Goal: Information Seeking & Learning: Learn about a topic

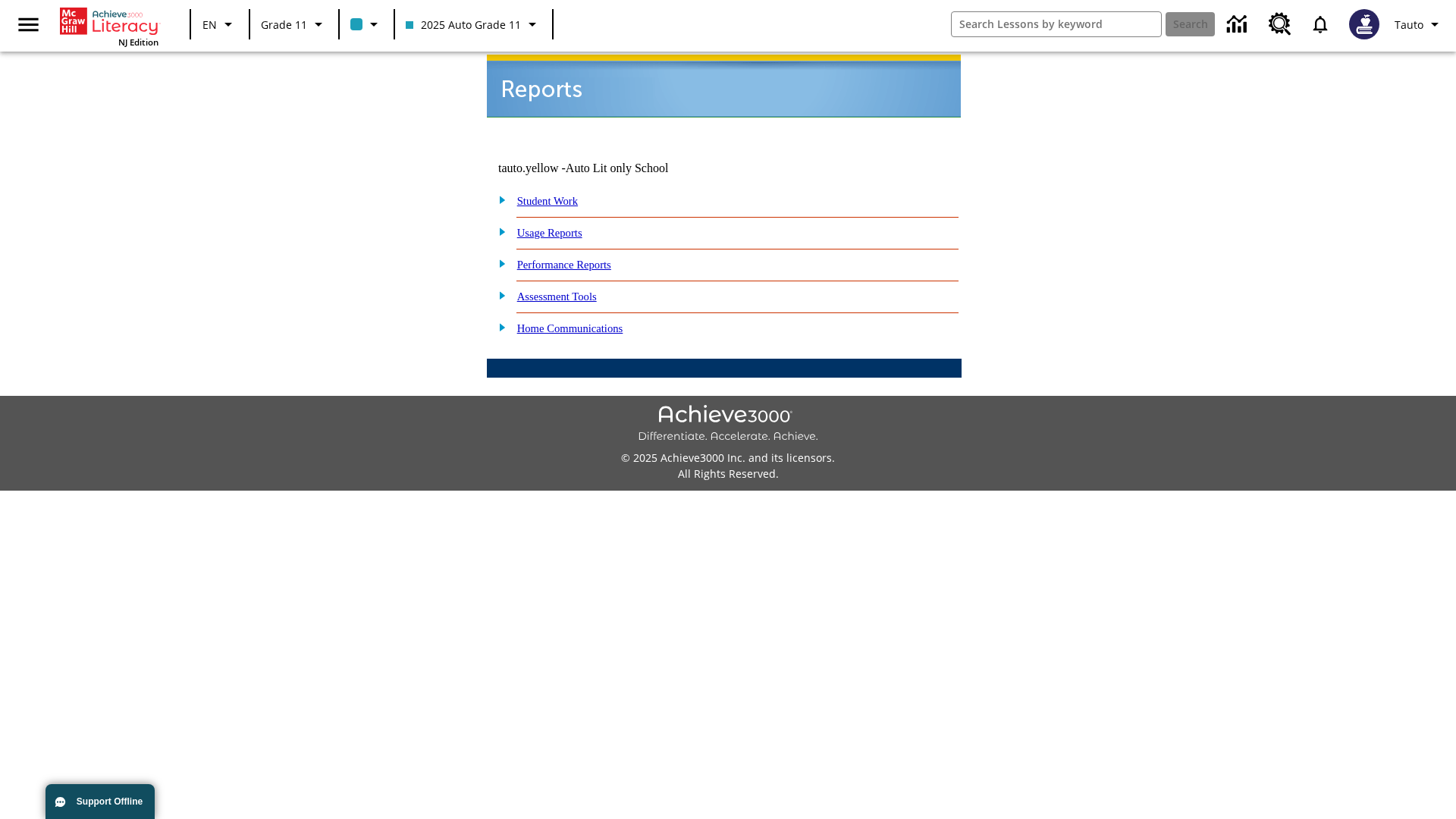
click at [560, 227] on link "Usage Reports" at bounding box center [549, 233] width 65 height 12
click at [0, 0] on link "Which of my students are using the program?" at bounding box center [0, 0] width 0 height 0
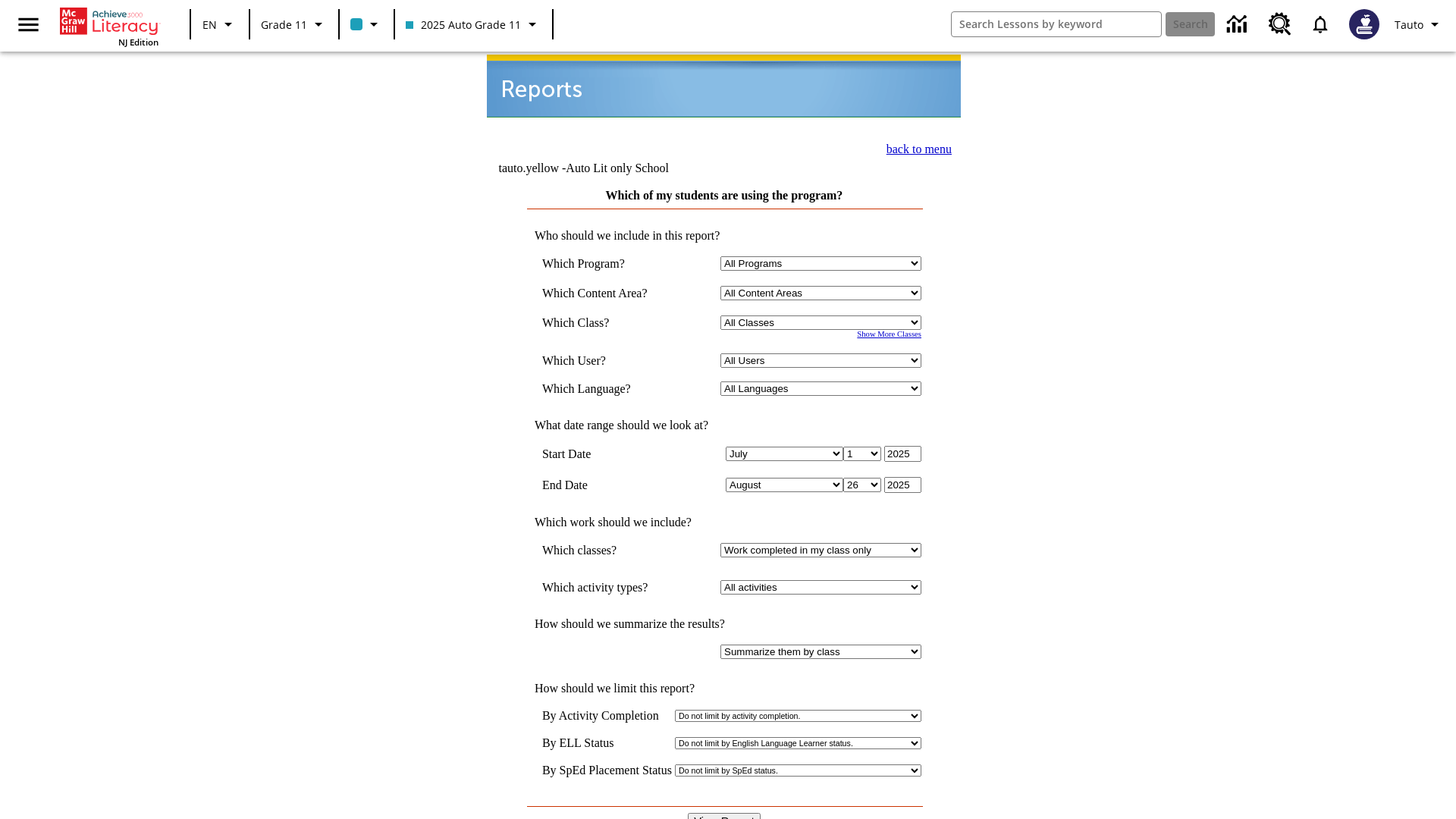
click at [823, 315] on select "Select a Class: All Classes 2025 Auto Grade 11 205 Auto Grade 11 Room 123 Empty…" at bounding box center [820, 322] width 201 height 14
select select "11133141"
click at [823, 353] on select "All Users Puma, Sautoen Puma, Sautoes Puma, Sautoss Twoclasses, Sautoen Twoscho…" at bounding box center [820, 360] width 201 height 14
select select "21437114"
click at [725, 813] on input "View Report" at bounding box center [724, 821] width 73 height 17
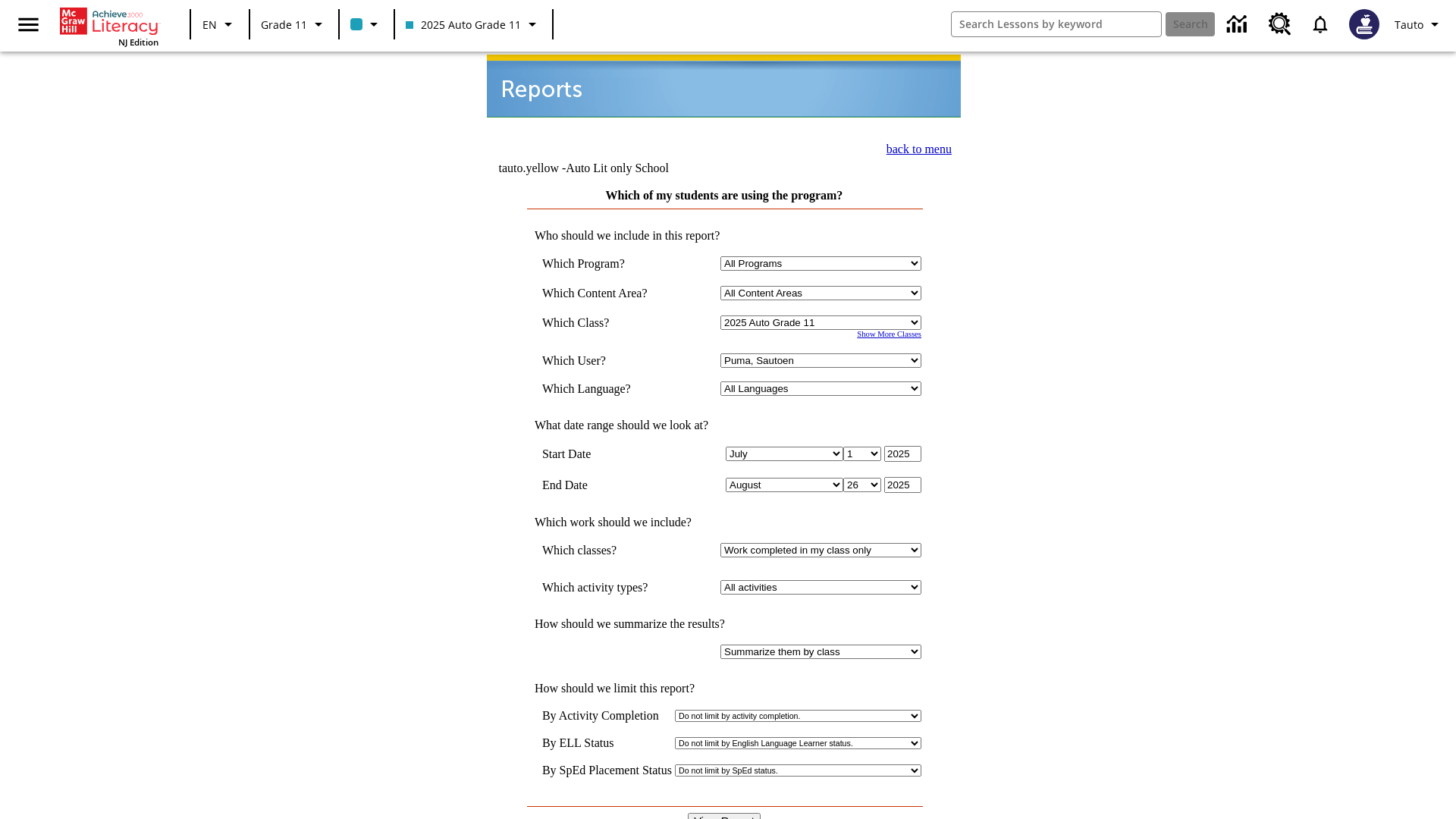
click at [915, 147] on link "back to menu" at bounding box center [919, 149] width 65 height 13
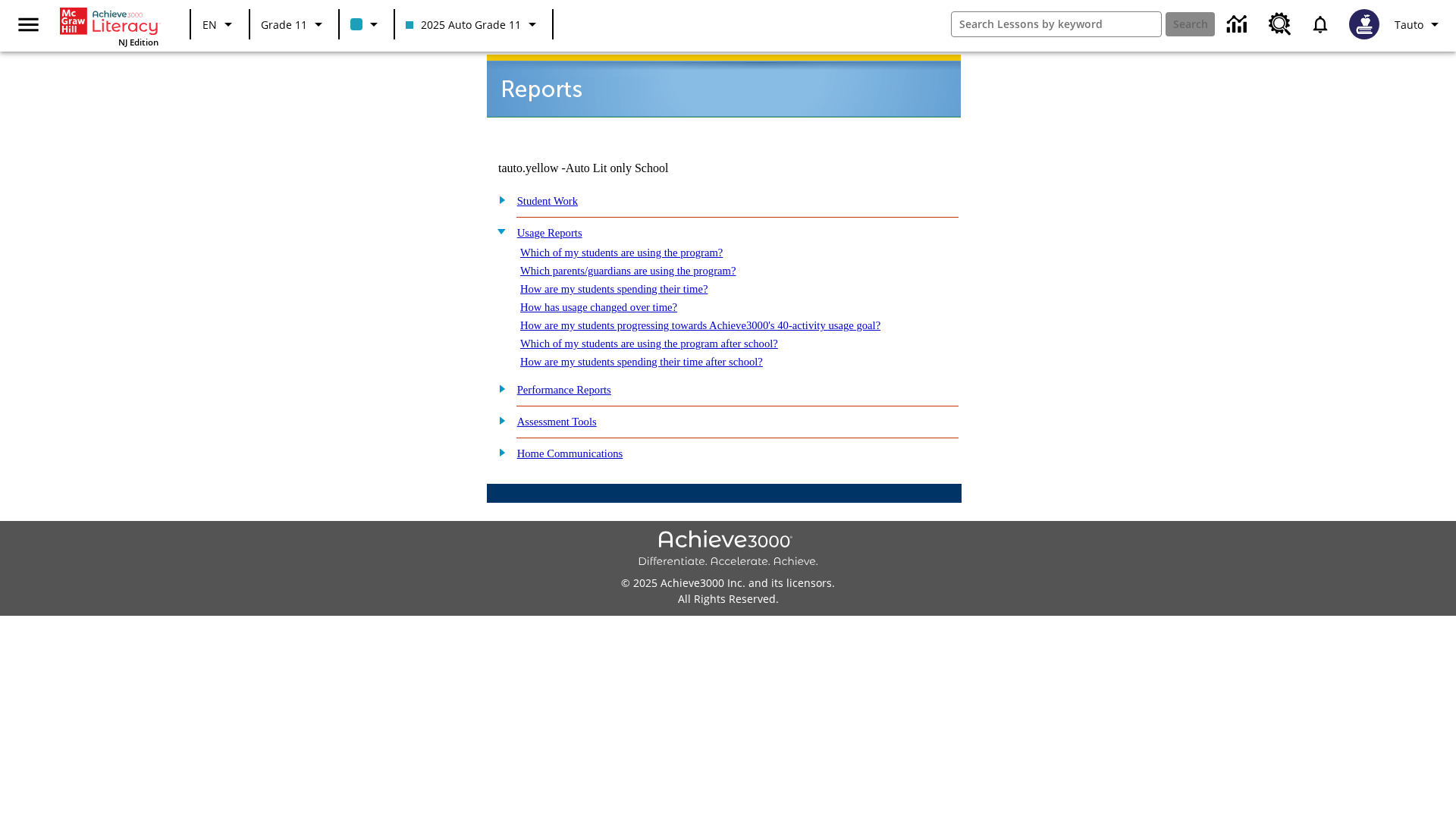
click at [645, 264] on link "Which parents/guardians are using the program?" at bounding box center [627, 270] width 215 height 12
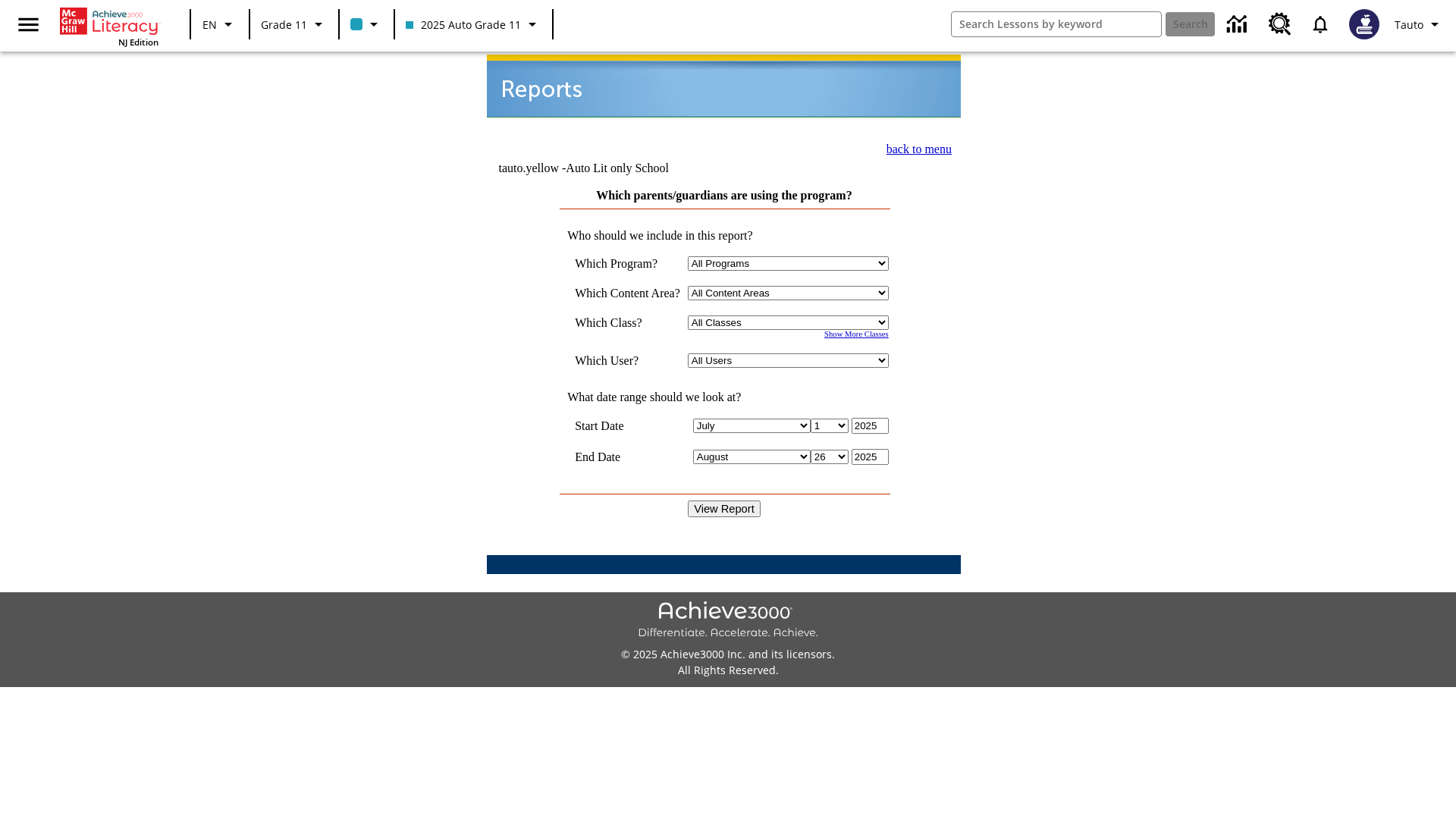
click at [792, 315] on select "Select a Class: All Classes 2025 Auto Grade 11 205 Auto Grade 11 Room 123 Empty…" at bounding box center [788, 322] width 201 height 14
select select "11133141"
click at [792, 353] on select "All Users Puma, Sautoen Puma, Sautoes Puma, Sautoss Twoclasses, Sautoen Twoclas…" at bounding box center [788, 360] width 201 height 14
select select "21437114"
click at [725, 500] on input "View Report" at bounding box center [724, 508] width 73 height 17
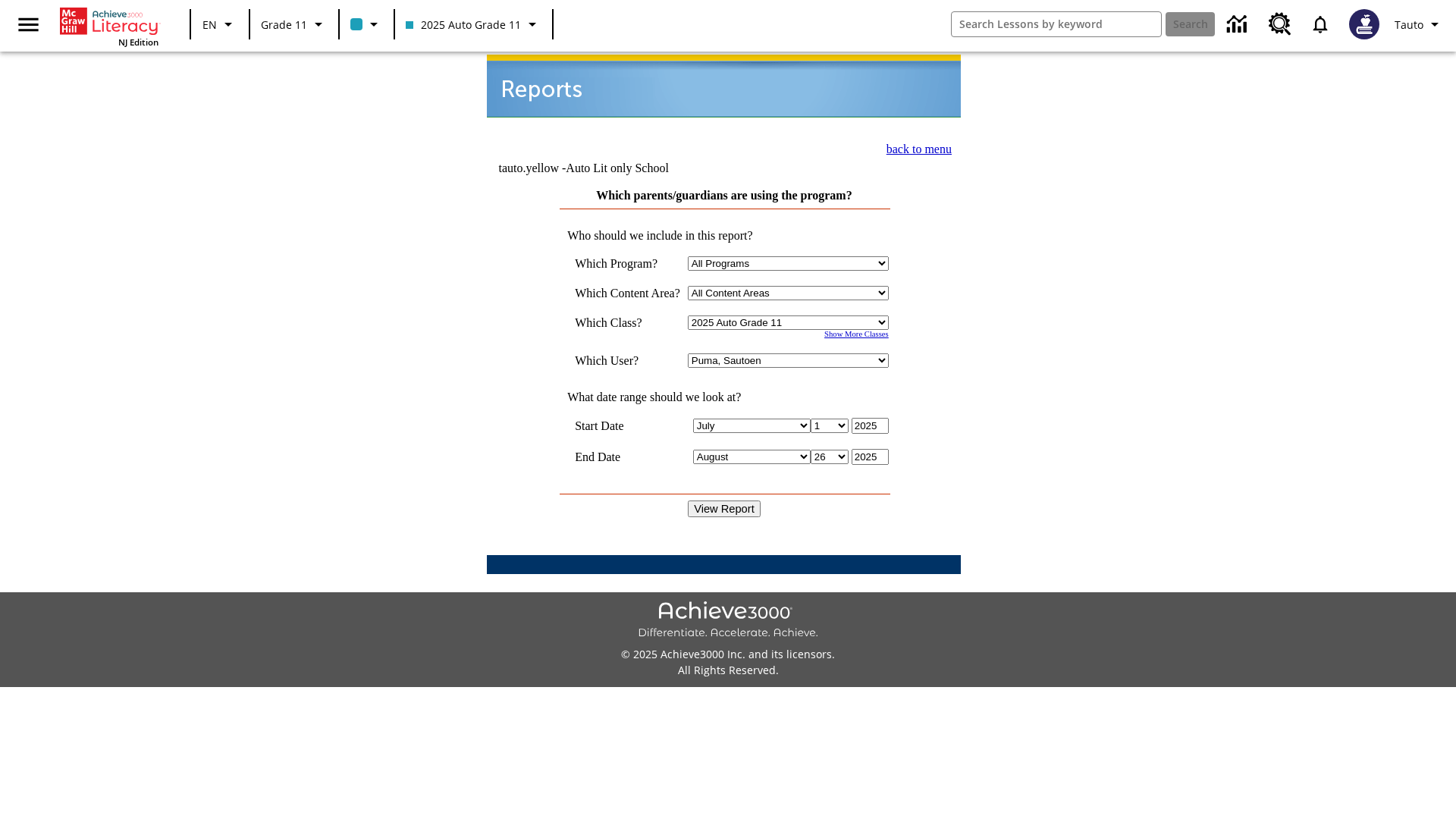
click at [915, 147] on link "back to menu" at bounding box center [919, 149] width 65 height 13
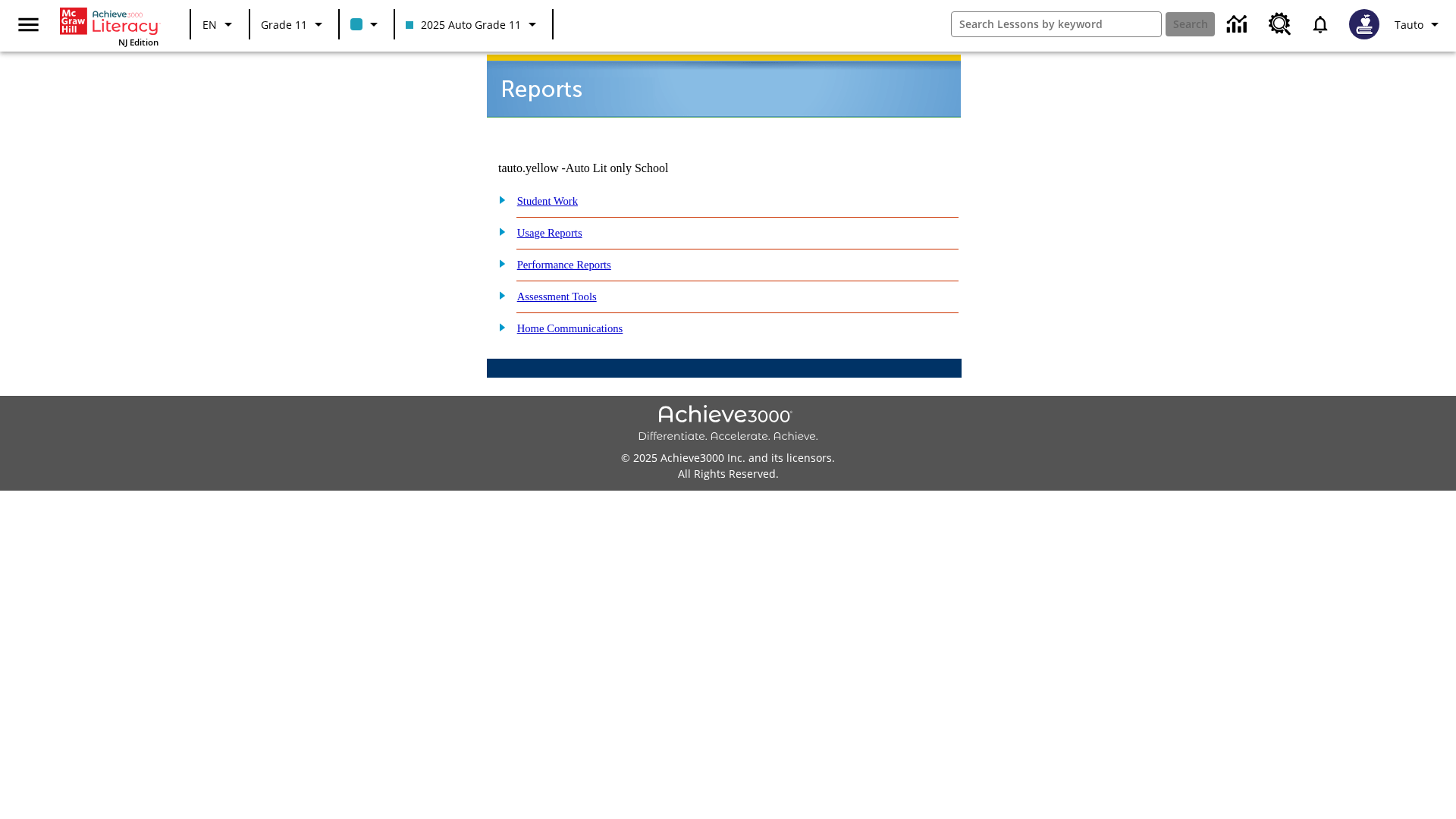
click at [0, 0] on link "How are my students spending their time?" at bounding box center [0, 0] width 0 height 0
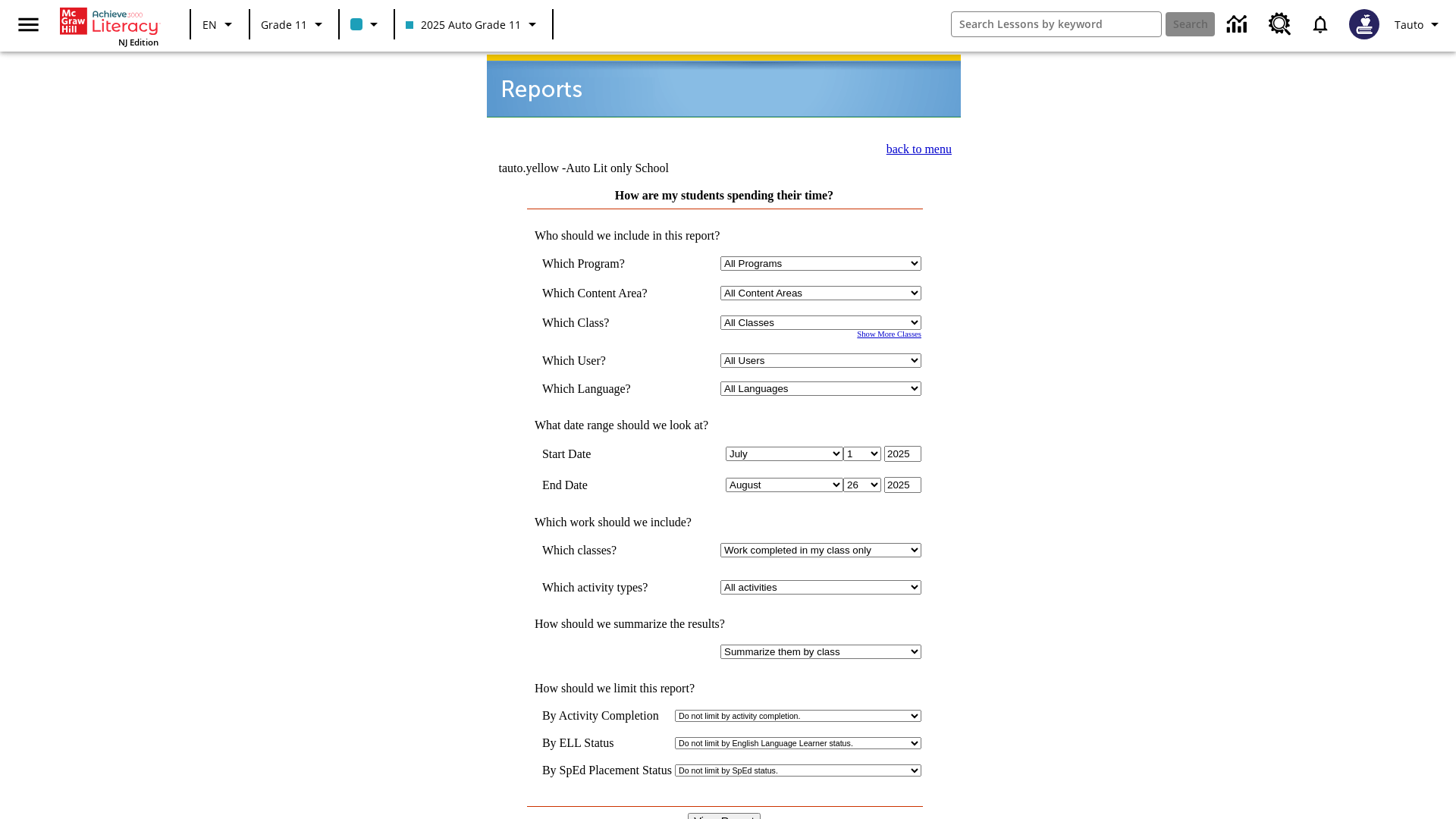
select select "11133141"
click at [823, 353] on select "All Users Puma, Sautoen Puma, Sautoes Puma, Sautoss Twoclasses, Sautoen Twoscho…" at bounding box center [820, 360] width 201 height 14
select select "21437114"
click at [725, 813] on input "View Report" at bounding box center [724, 821] width 73 height 17
click at [915, 147] on link "back to menu" at bounding box center [919, 149] width 65 height 13
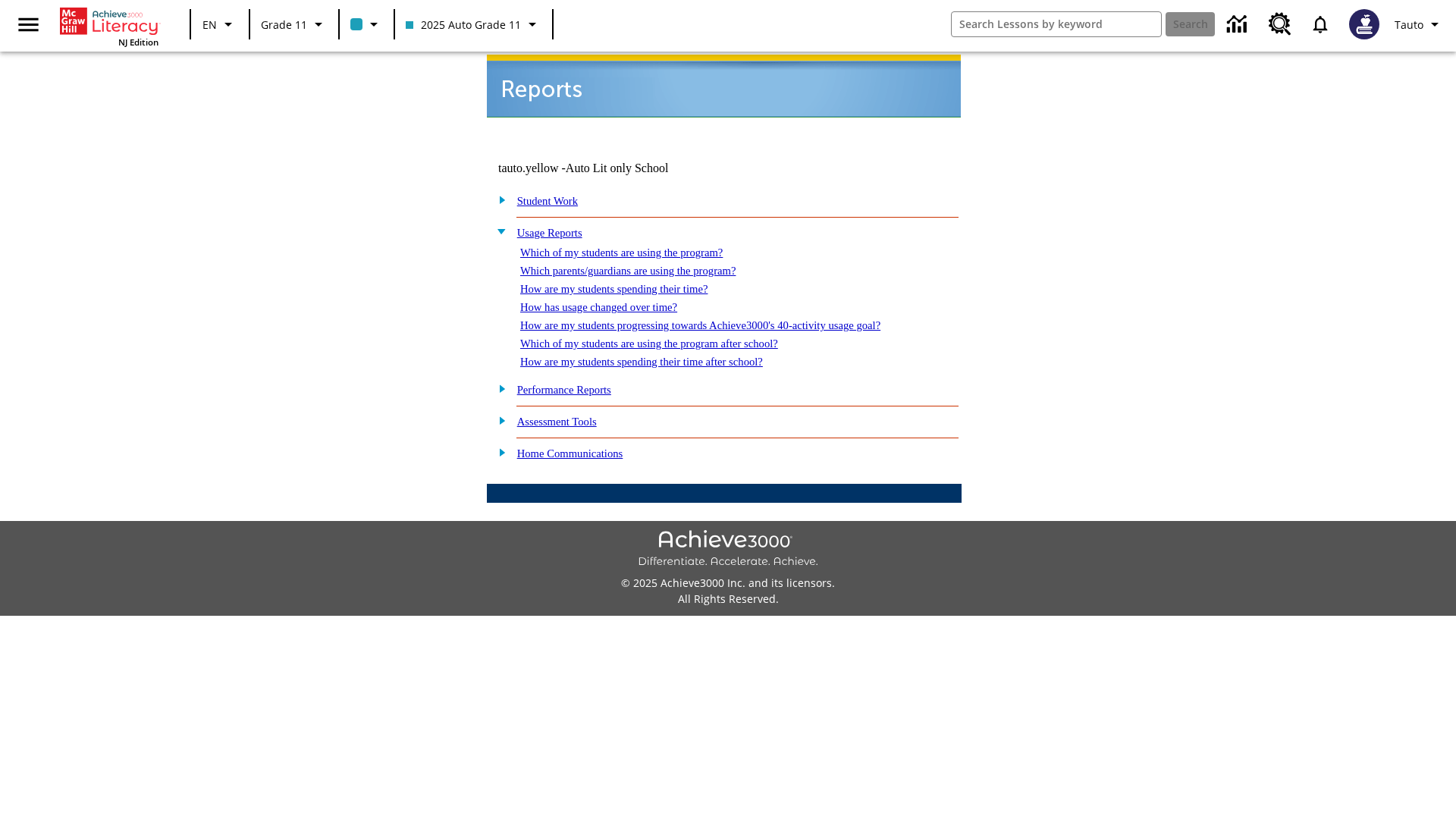
click at [611, 301] on link "How has usage changed over time?" at bounding box center [599, 306] width 157 height 12
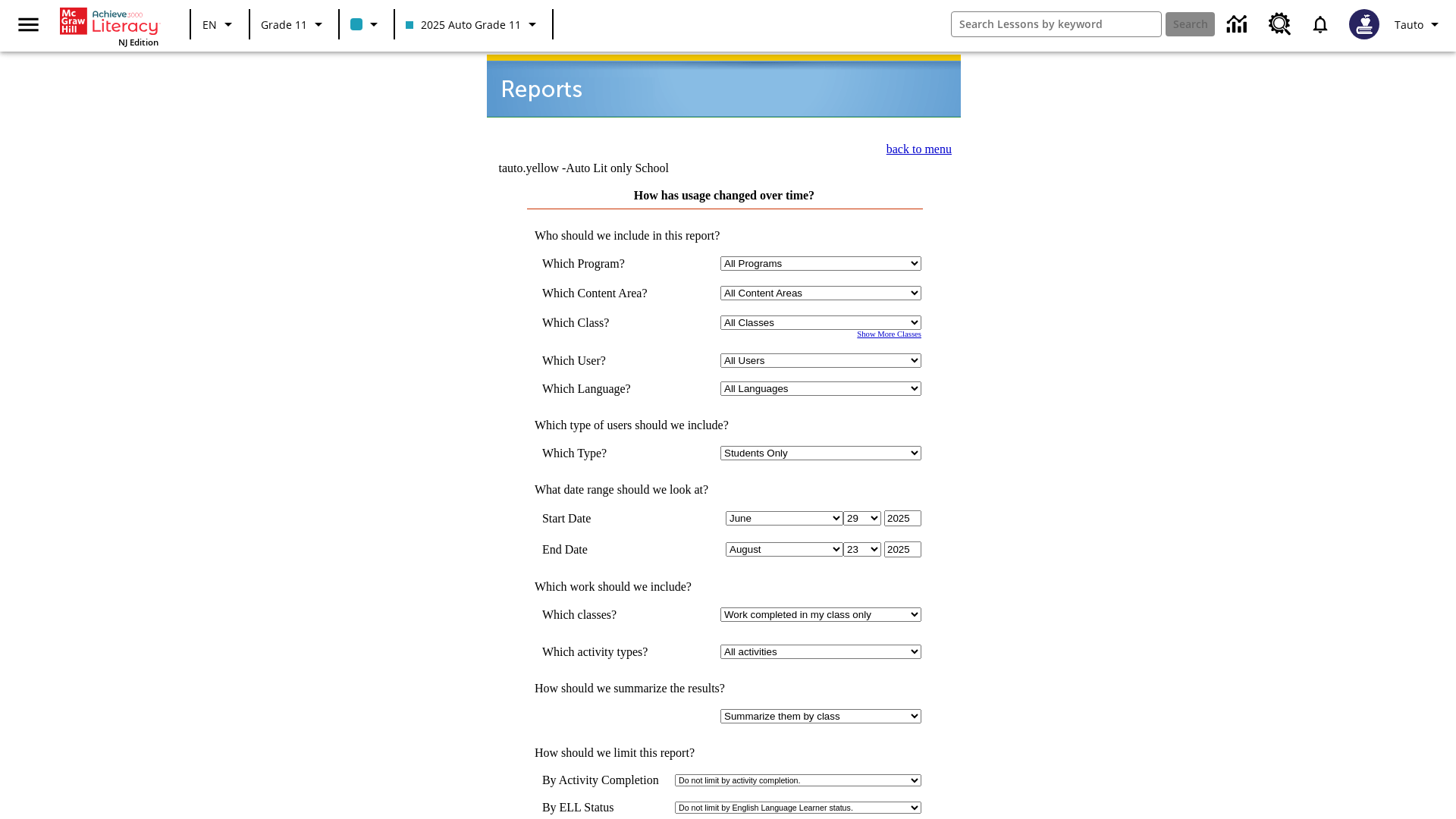
click at [823, 315] on select "Select a Class: All Classes 2025 Auto Grade 11 205 Auto Grade 11 Room 123 Empty…" at bounding box center [820, 322] width 201 height 14
select select "11133141"
select select "21437114"
click at [915, 147] on link "back to menu" at bounding box center [919, 149] width 65 height 13
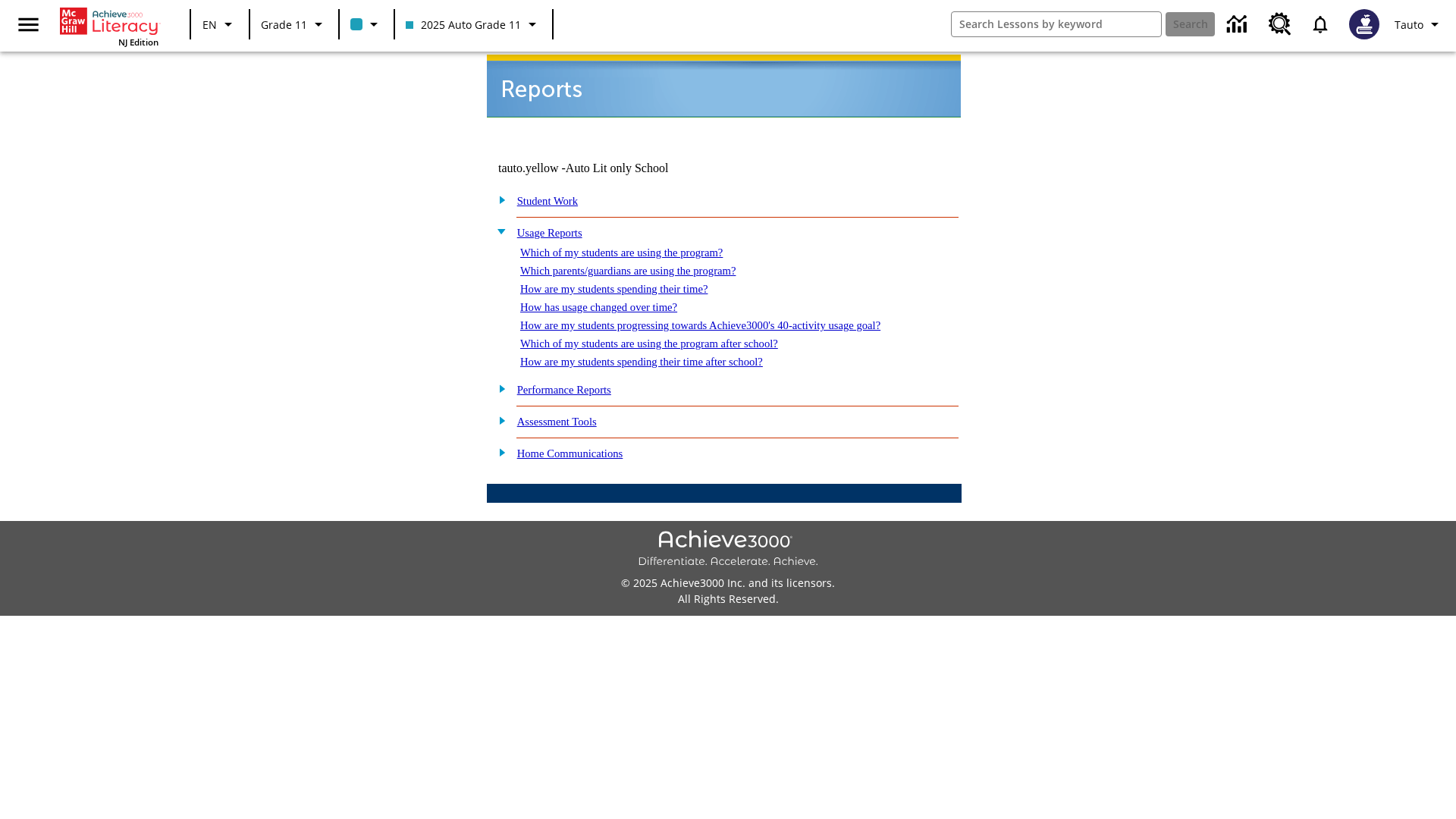
click at [726, 319] on link "How are my students progressing towards Achieve3000's 40-activity usage goal?" at bounding box center [700, 325] width 360 height 12
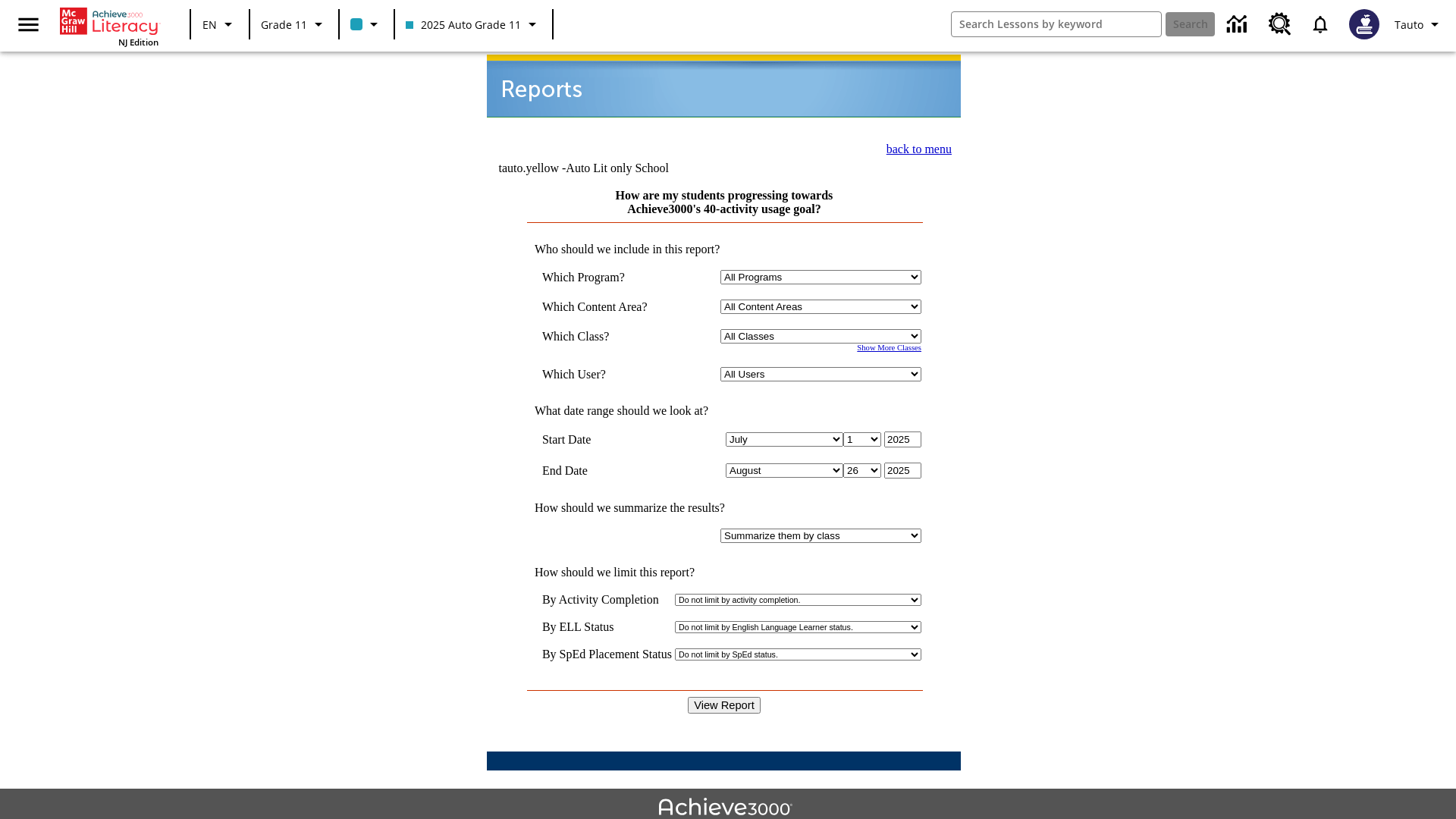
select select "11133141"
click at [823, 367] on select "All Users Puma, Sautoen Puma, Sautoes Puma, Sautoss Twoclasses, Sautoen Twoscho…" at bounding box center [820, 374] width 201 height 14
select select "21437114"
click at [725, 697] on input "View Report" at bounding box center [724, 705] width 73 height 17
click at [915, 147] on link "back to menu" at bounding box center [919, 149] width 65 height 13
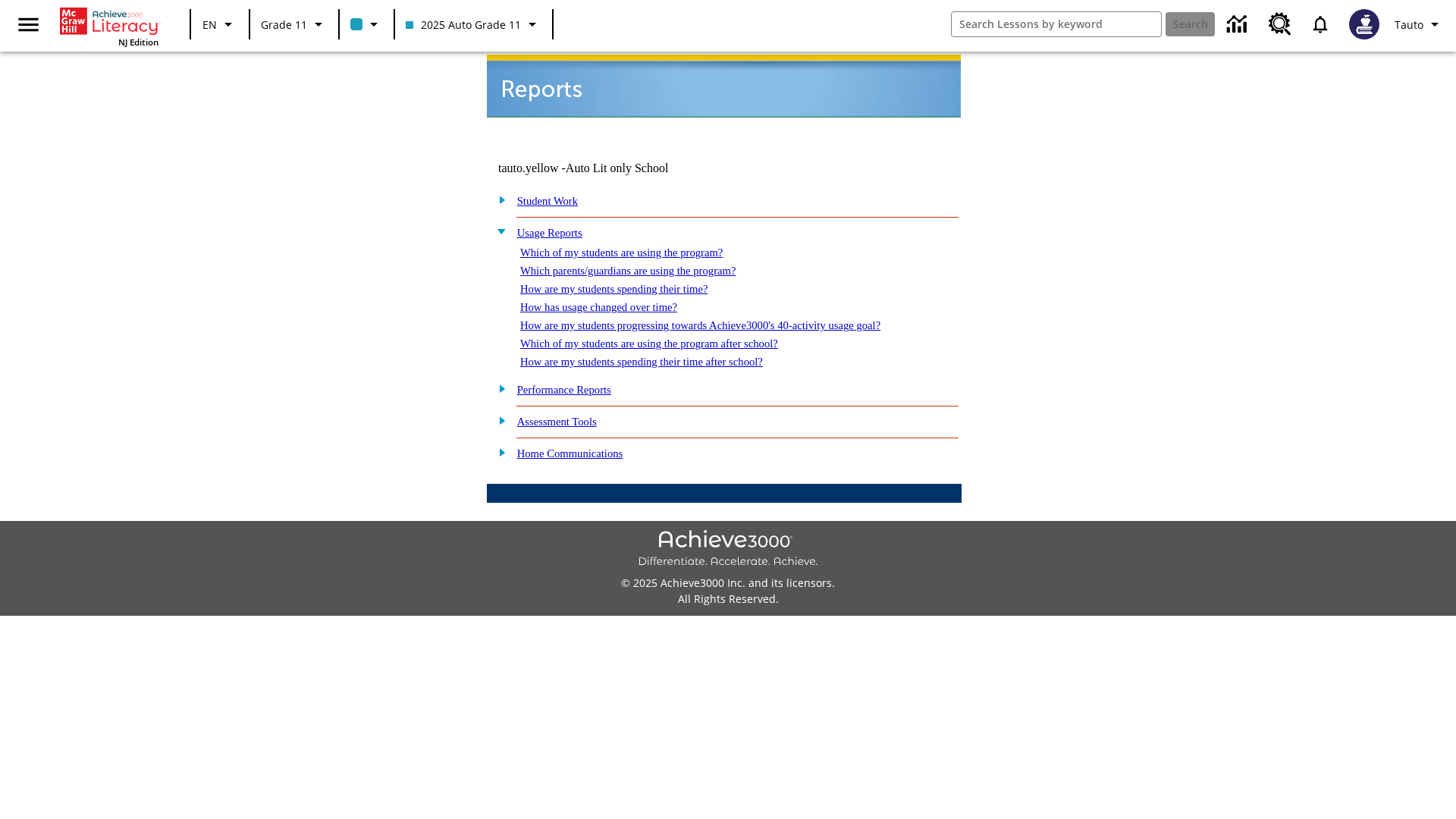
click at [668, 337] on link "Which of my students are using the program after school?" at bounding box center [649, 343] width 258 height 12
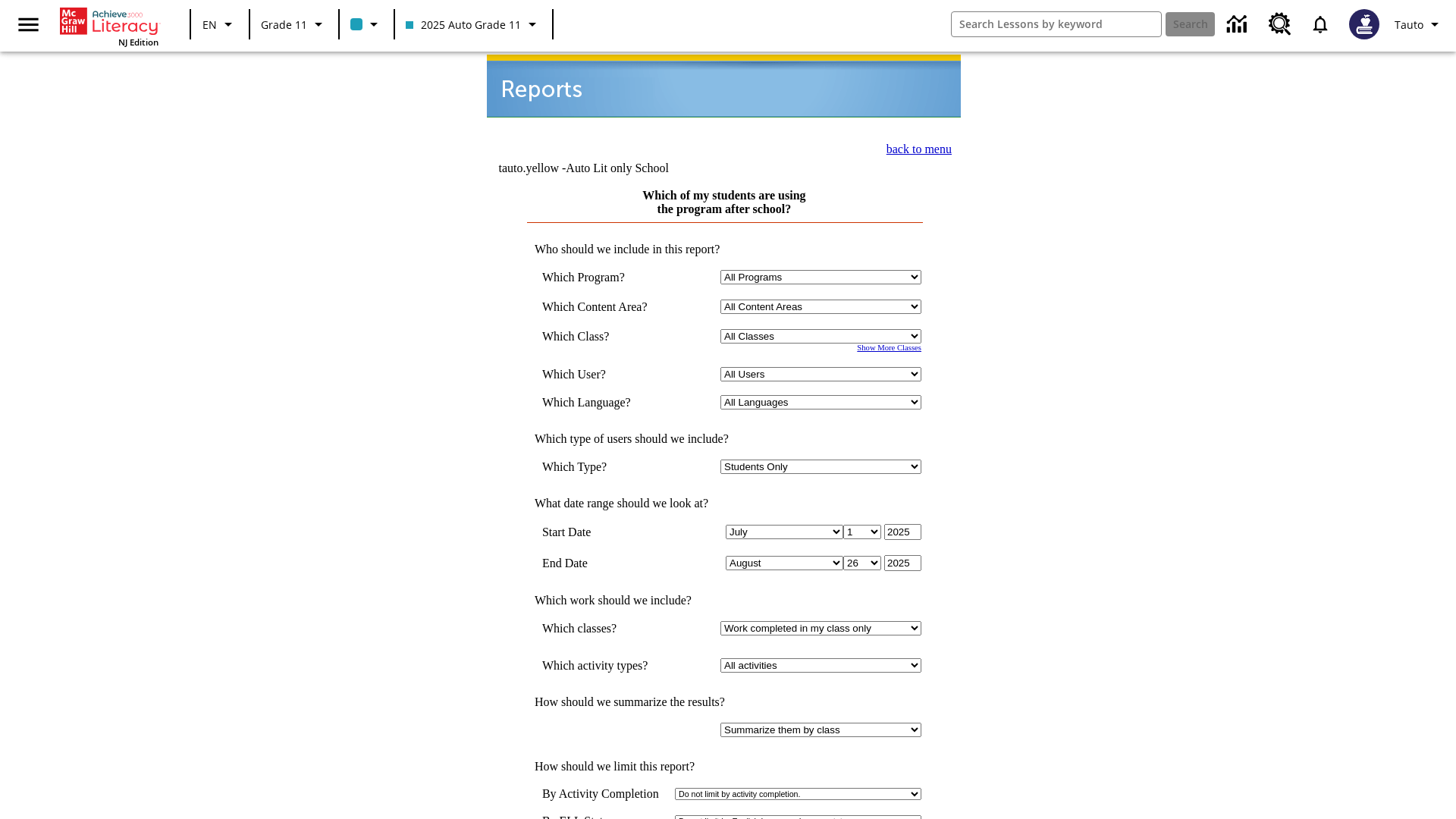
click at [823, 329] on select "Select a Class: All Classes 2025 Auto Grade 11 205 Auto Grade 11 Room 123 Empty…" at bounding box center [820, 336] width 201 height 14
select select "11133141"
click at [823, 367] on select "All Users Puma, Sautoen Puma, Sautoes Puma, Sautoss Twoclasses, Sautoen Twoscho…" at bounding box center [820, 374] width 201 height 14
select select "21437114"
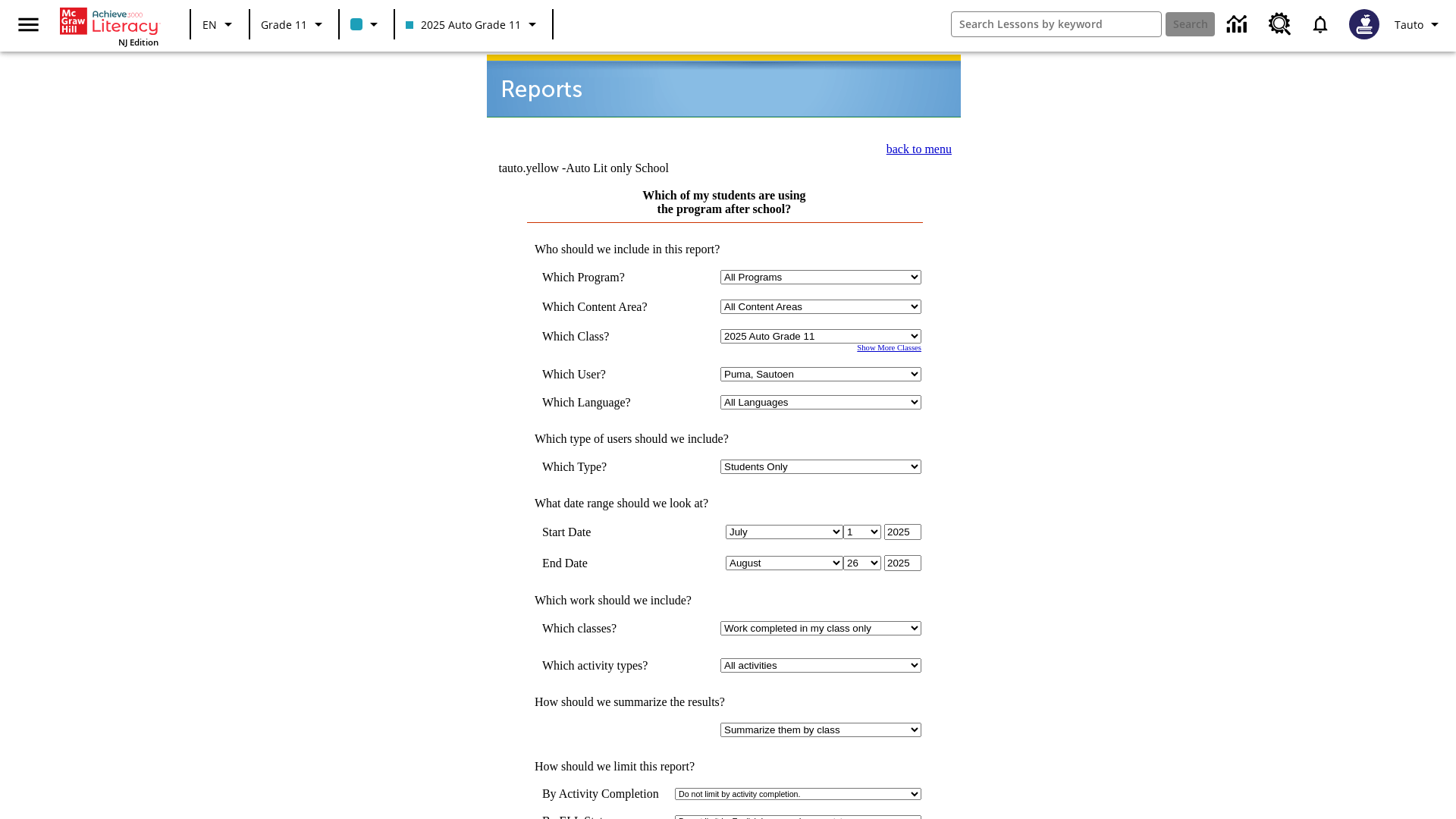
scroll to position [2, 0]
click at [915, 145] on link "back to menu" at bounding box center [919, 148] width 65 height 13
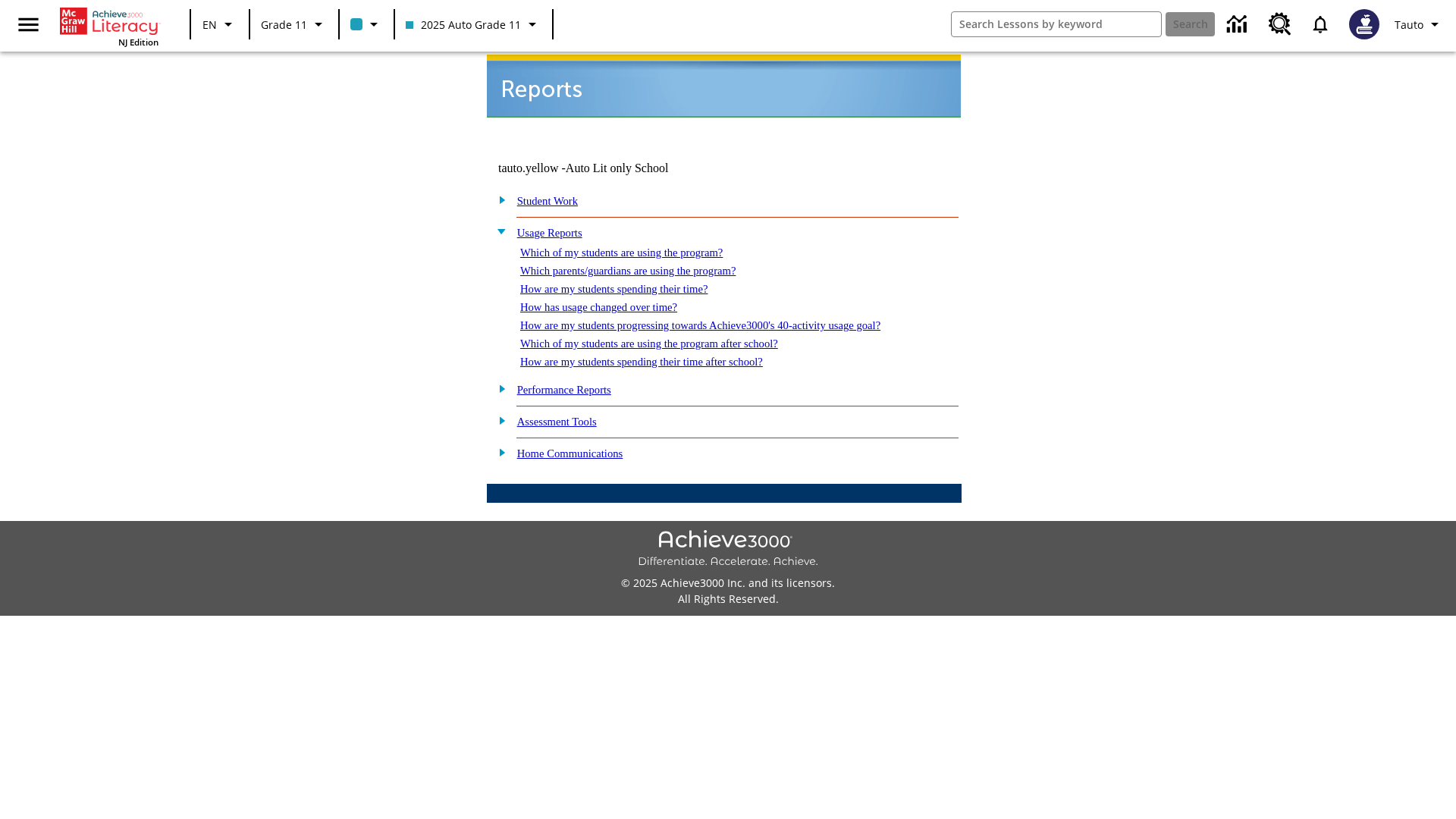
click at [660, 356] on link "How are my students spending their time after school?" at bounding box center [641, 361] width 243 height 12
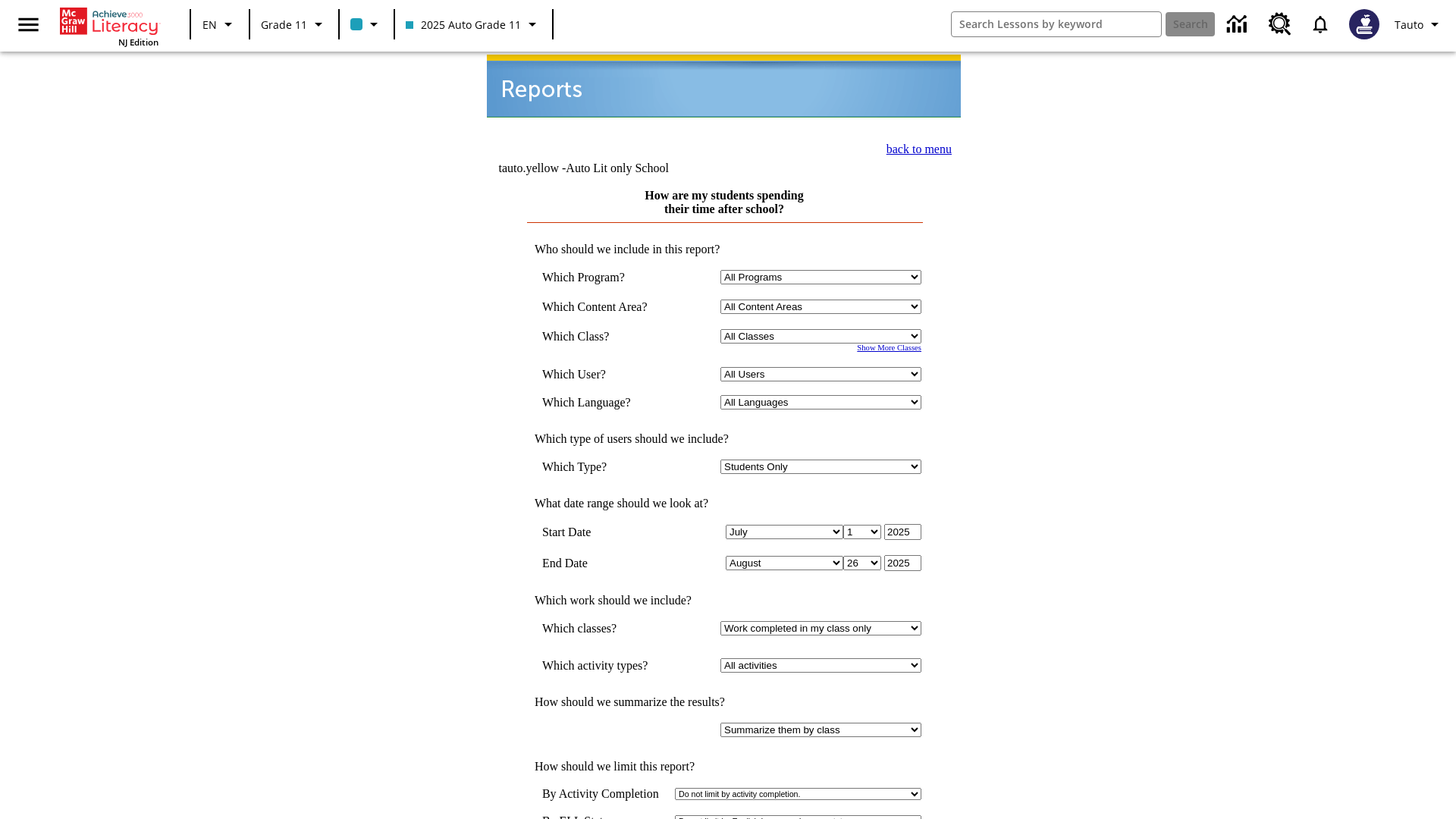
click at [823, 329] on select "Select a Class: All Classes 2025 Auto Grade 11 205 Auto Grade 11 Room 123 Empty…" at bounding box center [820, 336] width 201 height 14
select select "11133141"
select select "21437114"
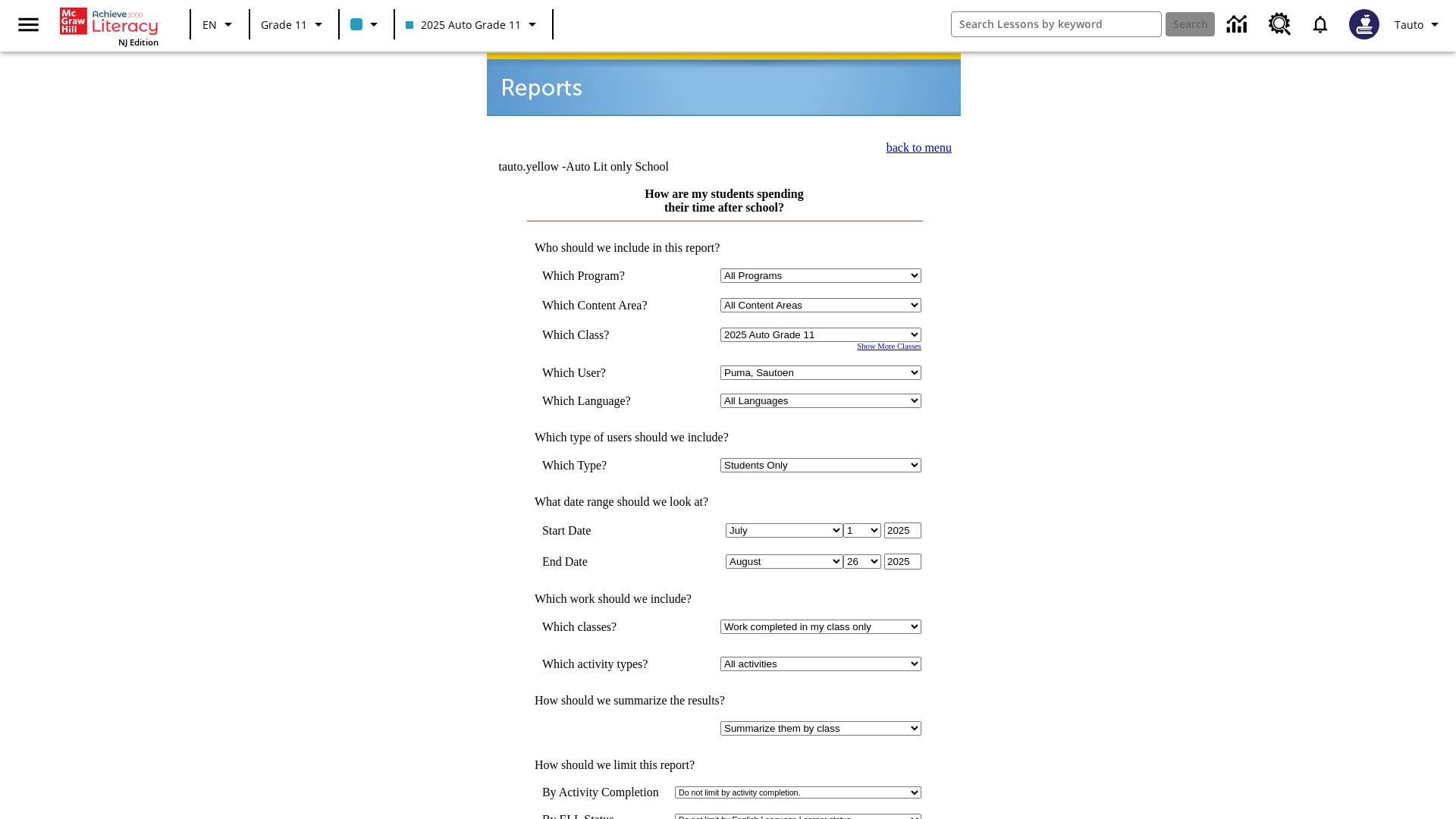
click at [915, 145] on link "back to menu" at bounding box center [919, 148] width 65 height 13
